Goal: Task Accomplishment & Management: Use online tool/utility

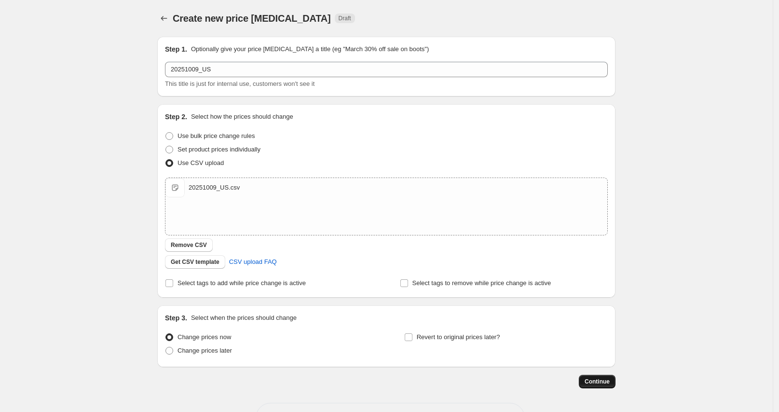
click at [600, 381] on span "Continue" at bounding box center [596, 381] width 25 height 8
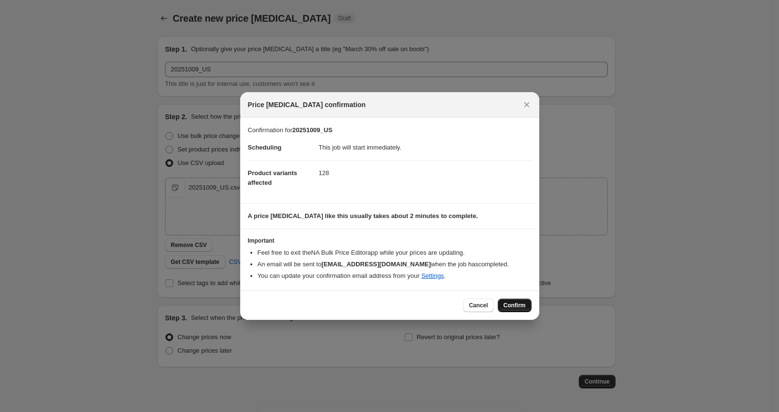
click at [511, 304] on span "Confirm" at bounding box center [514, 305] width 22 height 8
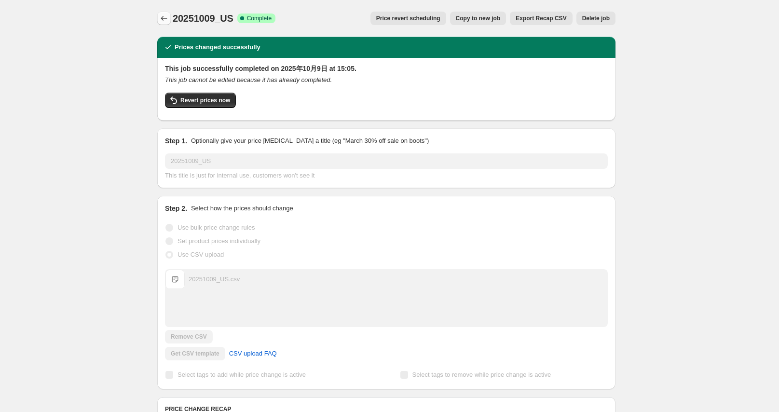
click at [166, 19] on icon "Price change jobs" at bounding box center [164, 18] width 10 height 10
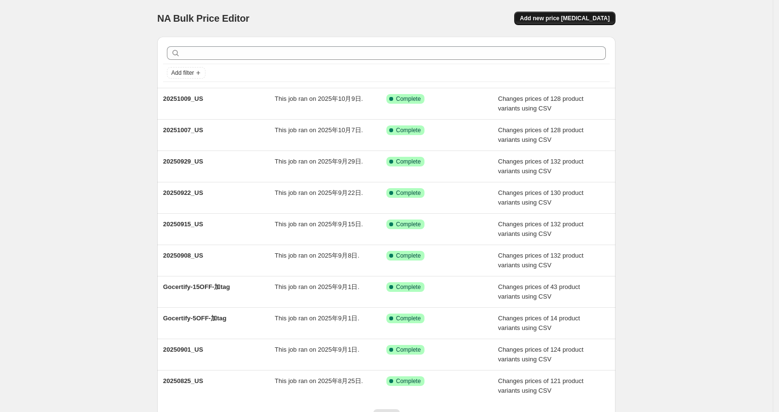
click at [568, 16] on span "Add new price [MEDICAL_DATA]" at bounding box center [565, 18] width 90 height 8
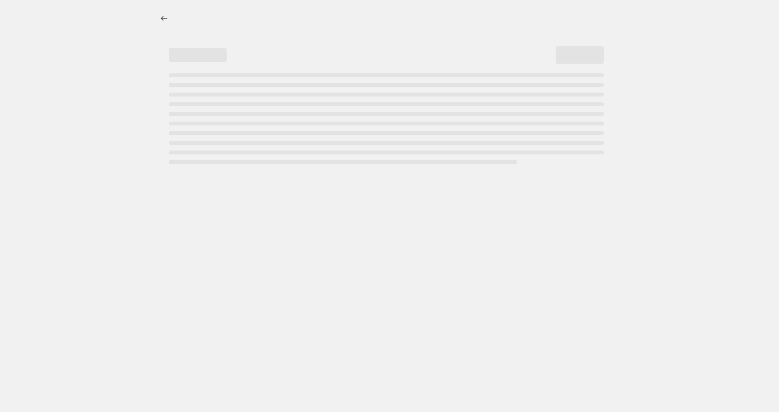
select select "percentage"
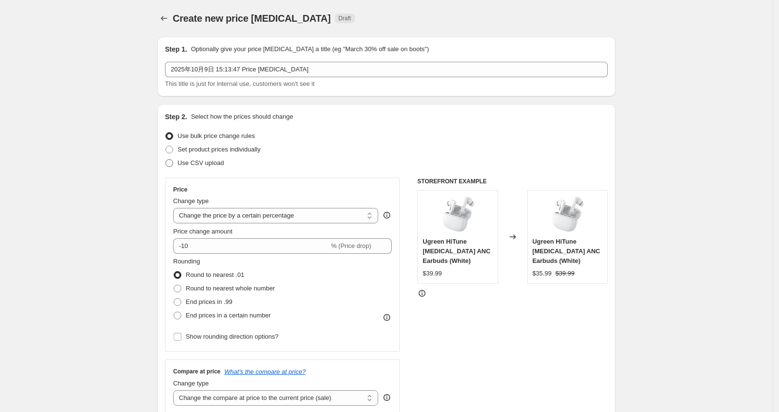
click at [209, 167] on span "Use CSV upload" at bounding box center [200, 163] width 46 height 10
click at [166, 160] on input "Use CSV upload" at bounding box center [165, 159] width 0 height 0
radio input "true"
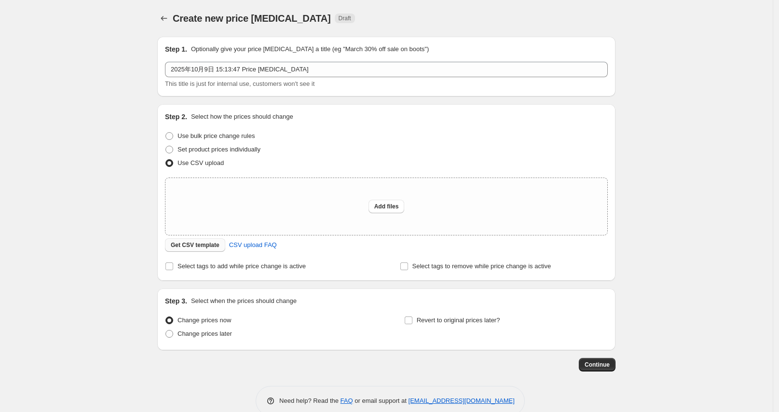
click at [204, 243] on span "Get CSV template" at bounding box center [195, 245] width 49 height 8
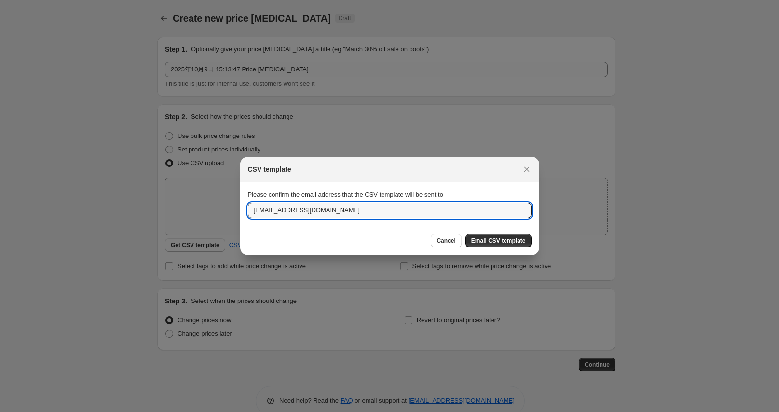
drag, startPoint x: 271, startPoint y: 212, endPoint x: 223, endPoint y: 216, distance: 47.9
type input "oujunhong@ugreen.com"
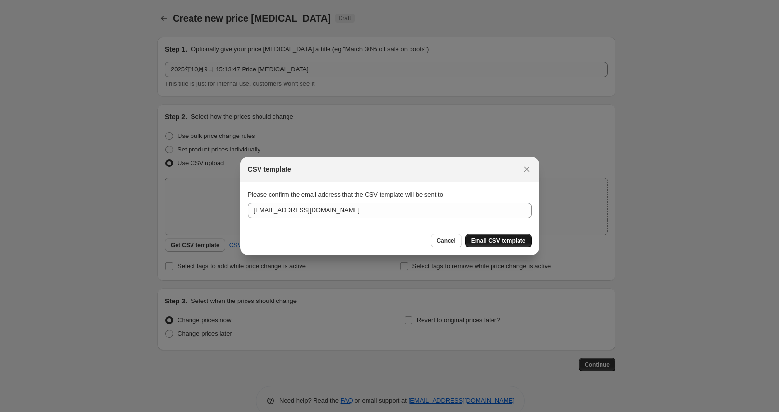
click at [493, 238] on span "Email CSV template" at bounding box center [498, 241] width 54 height 8
